Goal: Task Accomplishment & Management: Use online tool/utility

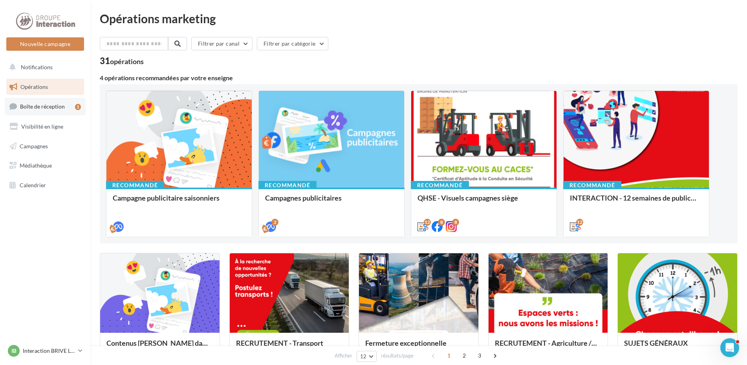
click at [60, 108] on span "Boîte de réception" at bounding box center [42, 106] width 45 height 7
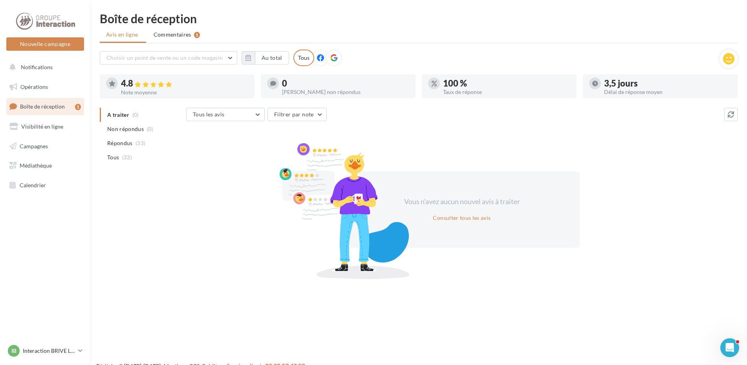
click at [336, 57] on icon at bounding box center [333, 57] width 7 height 7
click at [190, 37] on span "Commentaires" at bounding box center [173, 35] width 38 height 8
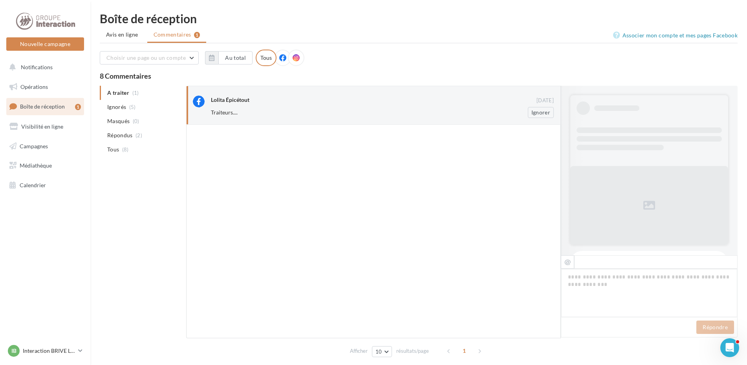
scroll to position [62, 0]
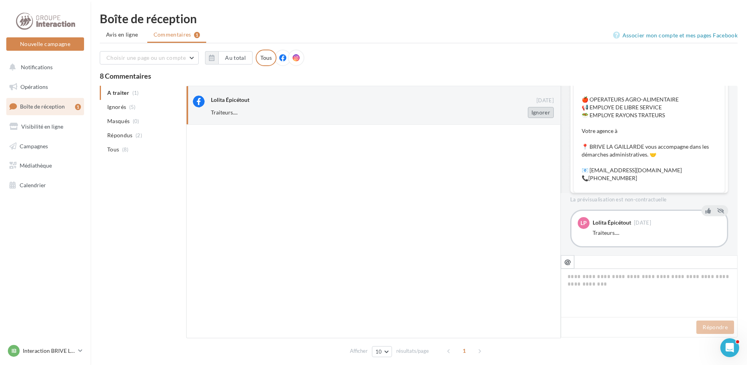
click at [546, 111] on button "Ignorer" at bounding box center [541, 112] width 26 height 11
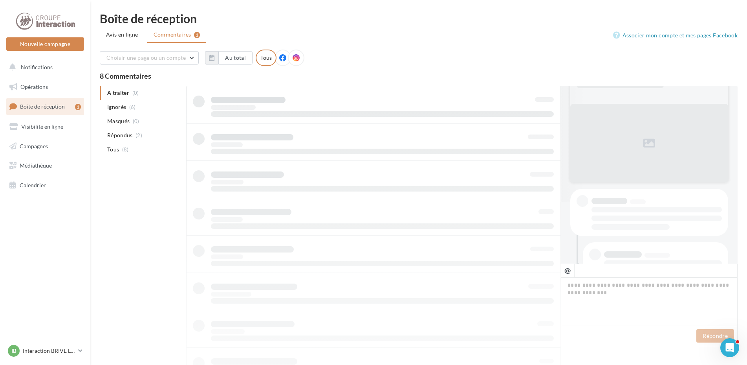
click at [406, 53] on div "Choisir une page ou un compte Interaction Brive La Gaillarde (Brive-la-Gaillard…" at bounding box center [419, 60] width 638 height 23
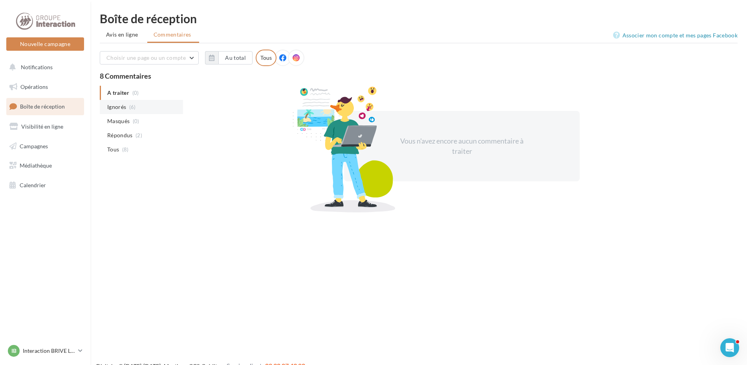
click at [127, 108] on li "Ignorés (6)" at bounding box center [141, 107] width 83 height 14
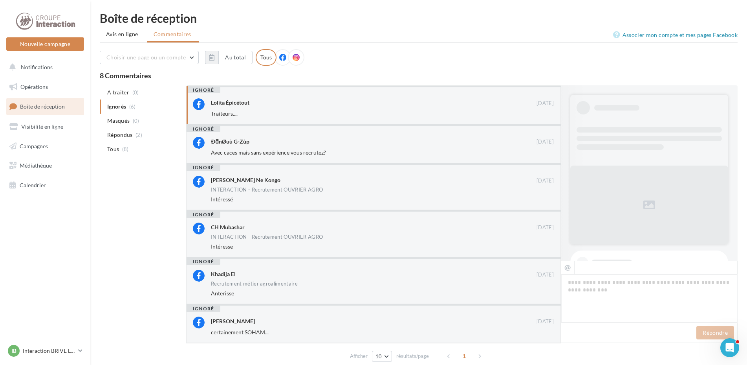
scroll to position [56, 0]
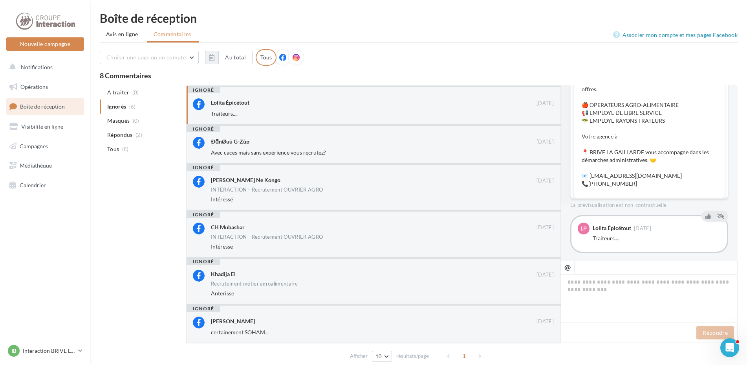
click at [646, 140] on p "📢 Nous recrutons tout près de chez vous! 📢 Contactez nous pour candidater à l'u…" at bounding box center [649, 129] width 135 height 118
click at [637, 131] on p "📢 Nous recrutons tout près de chez vous! 📢 Contactez nous pour candidater à l'u…" at bounding box center [649, 129] width 135 height 118
click at [628, 156] on p "📢 Nous recrutons tout près de chez vous! 📢 Contactez nous pour candidater à l'u…" at bounding box center [649, 129] width 135 height 118
click at [626, 126] on p "📢 Nous recrutons tout près de chez vous! 📢 Contactez nous pour candidater à l'u…" at bounding box center [649, 129] width 135 height 118
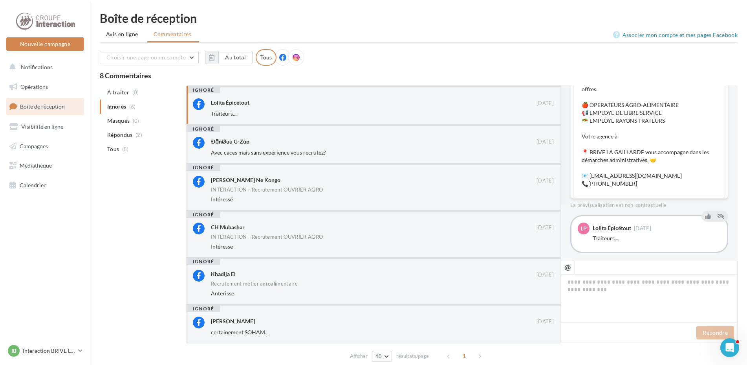
click at [622, 131] on p "📢 Nous recrutons tout près de chez vous! 📢 Contactez nous pour candidater à l'u…" at bounding box center [649, 129] width 135 height 118
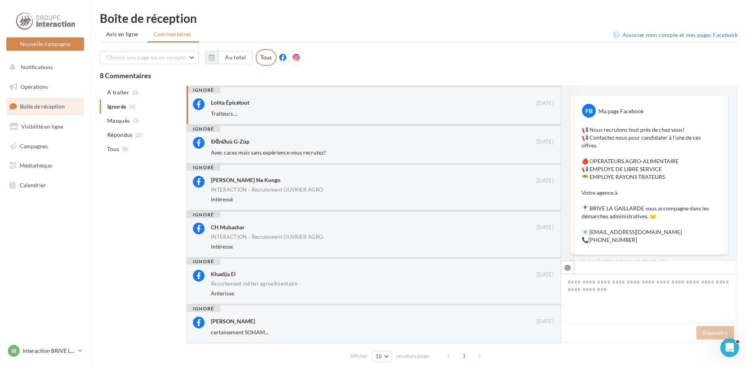
click at [648, 167] on p "📢 Nous recrutons tout près de chez vous! 📢 Contactez nous pour candidater à l'u…" at bounding box center [649, 185] width 135 height 118
click at [648, 170] on p "📢 Nous recrutons tout près de chez vous! 📢 Contactez nous pour candidater à l'u…" at bounding box center [649, 185] width 135 height 118
drag, startPoint x: 648, startPoint y: 170, endPoint x: 680, endPoint y: 130, distance: 51.4
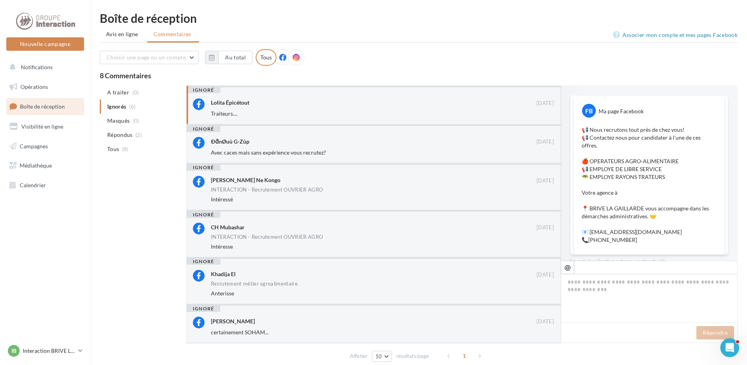
click at [680, 130] on p "📢 Nous recrutons tout près de chez vous! 📢 Contactez nous pour candidater à l'u…" at bounding box center [649, 185] width 135 height 118
click at [620, 35] on link "Associer mon compte et mes pages Facebook" at bounding box center [675, 35] width 125 height 9
